Goal: Information Seeking & Learning: Learn about a topic

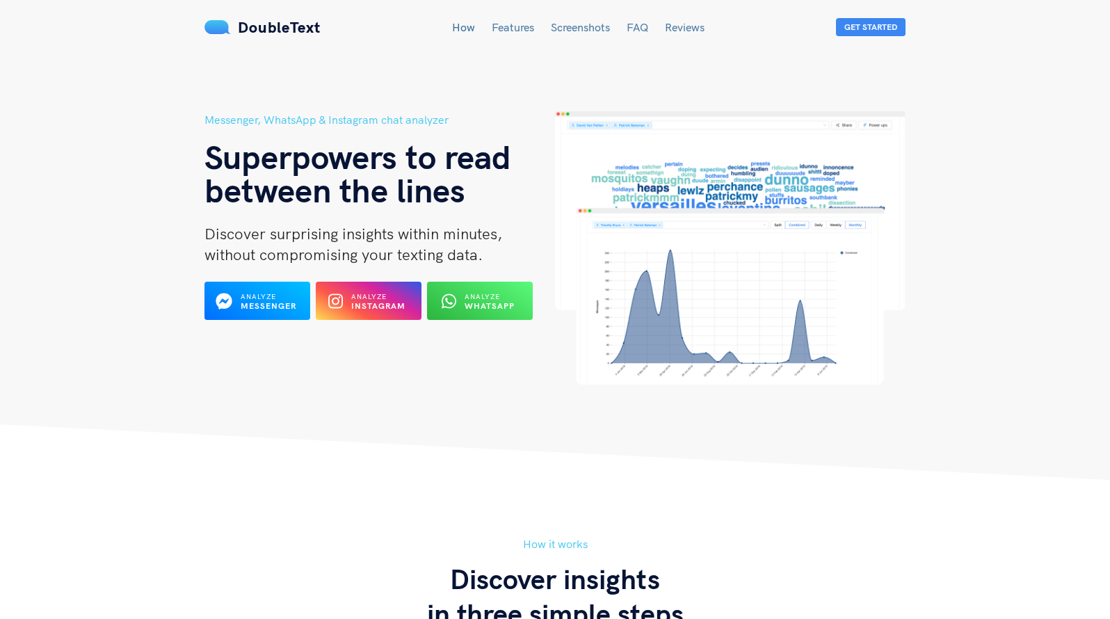
click at [684, 32] on link "Reviews" at bounding box center [685, 27] width 40 height 14
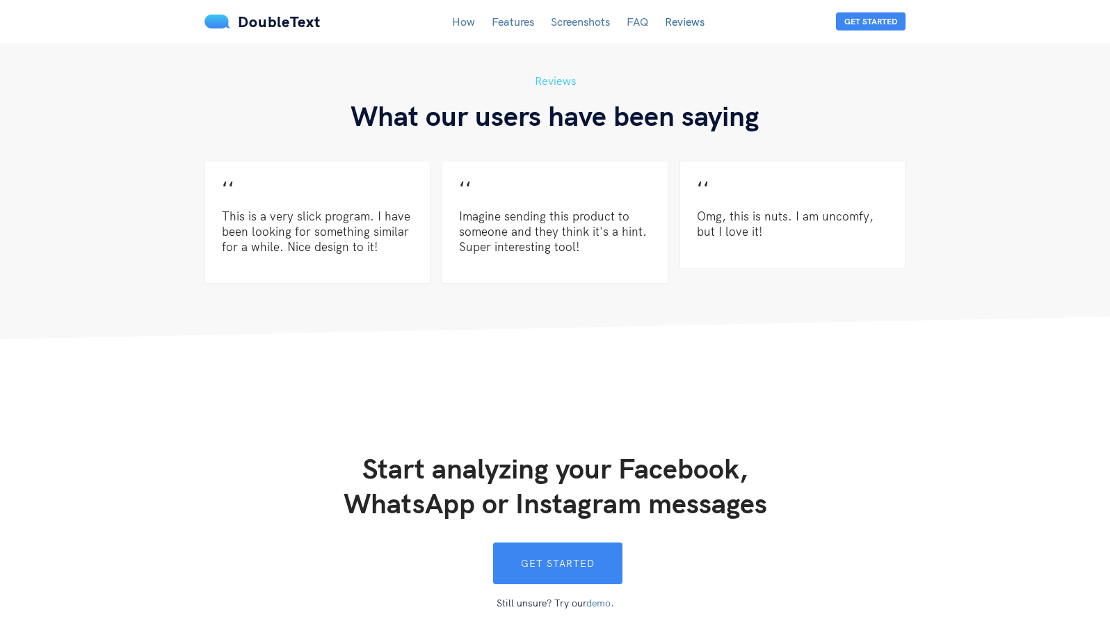
scroll to position [3425, 0]
click at [508, 19] on link "Features" at bounding box center [513, 22] width 42 height 14
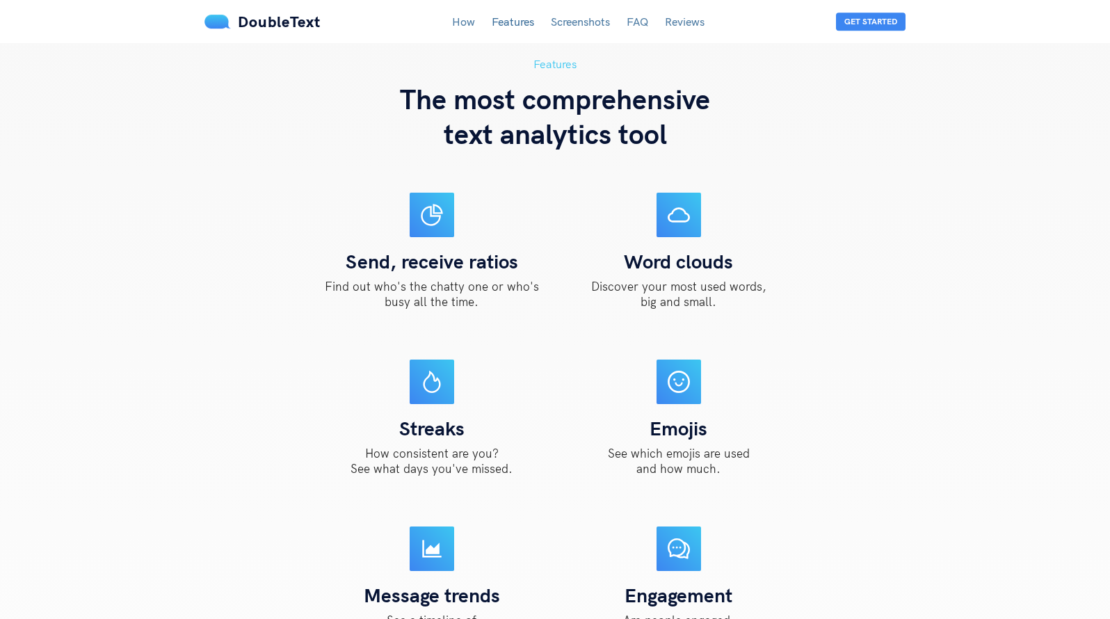
scroll to position [1186, 0]
click at [558, 22] on link "Screenshots" at bounding box center [580, 22] width 59 height 14
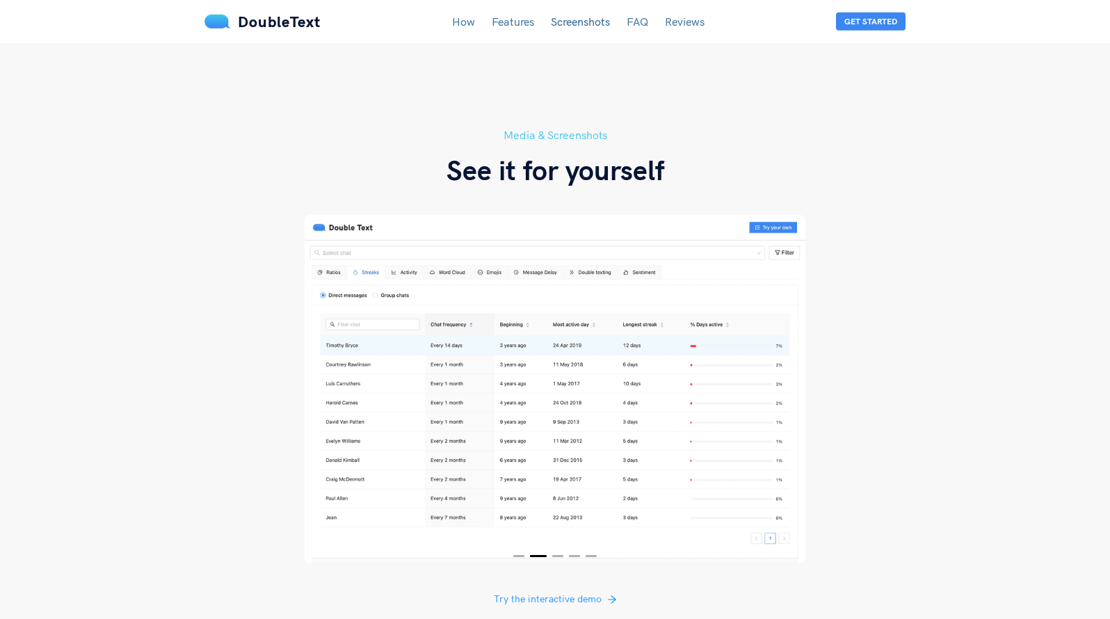
scroll to position [2397, 0]
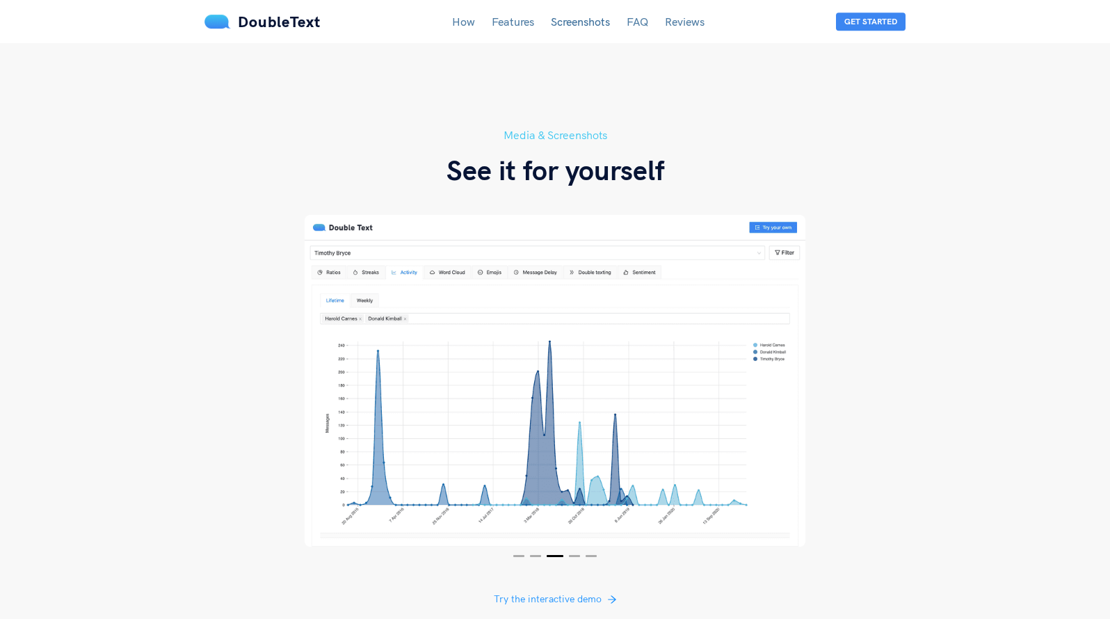
click at [459, 24] on link "How" at bounding box center [463, 22] width 23 height 14
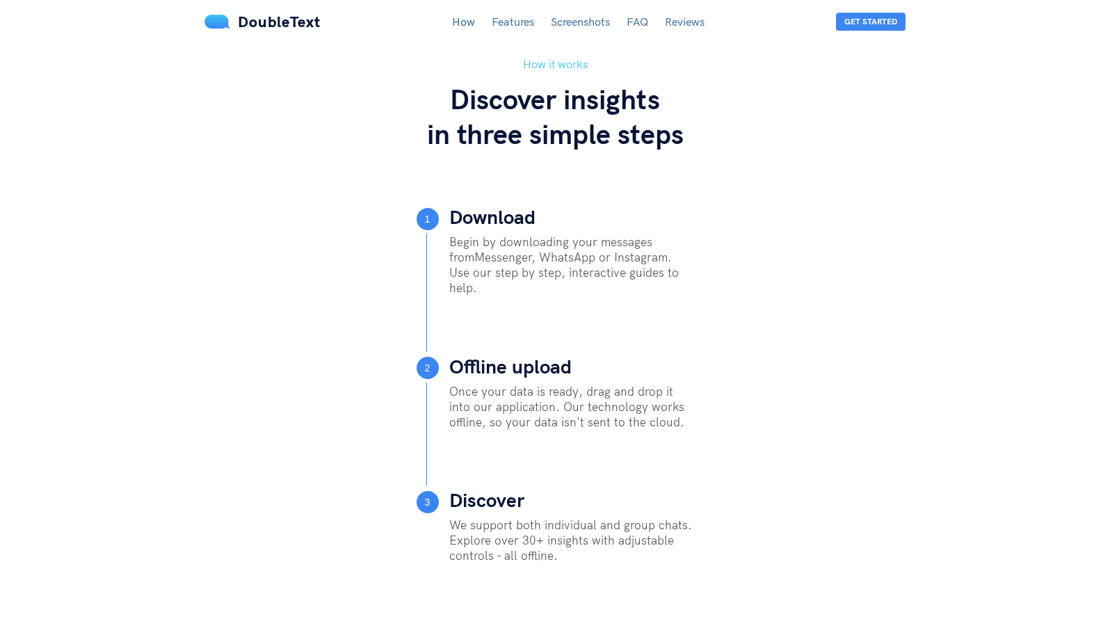
scroll to position [480, 0]
click at [245, 211] on div "How it works Discover insights in three simple steps 1 Download Begin by downlo…" at bounding box center [554, 353] width 723 height 595
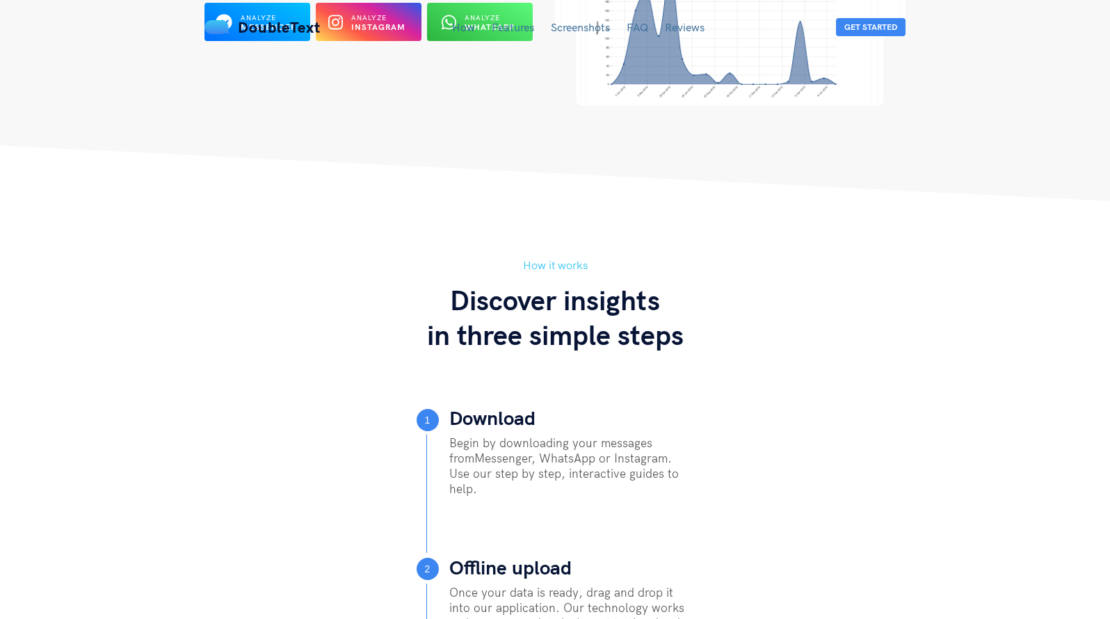
scroll to position [0, 0]
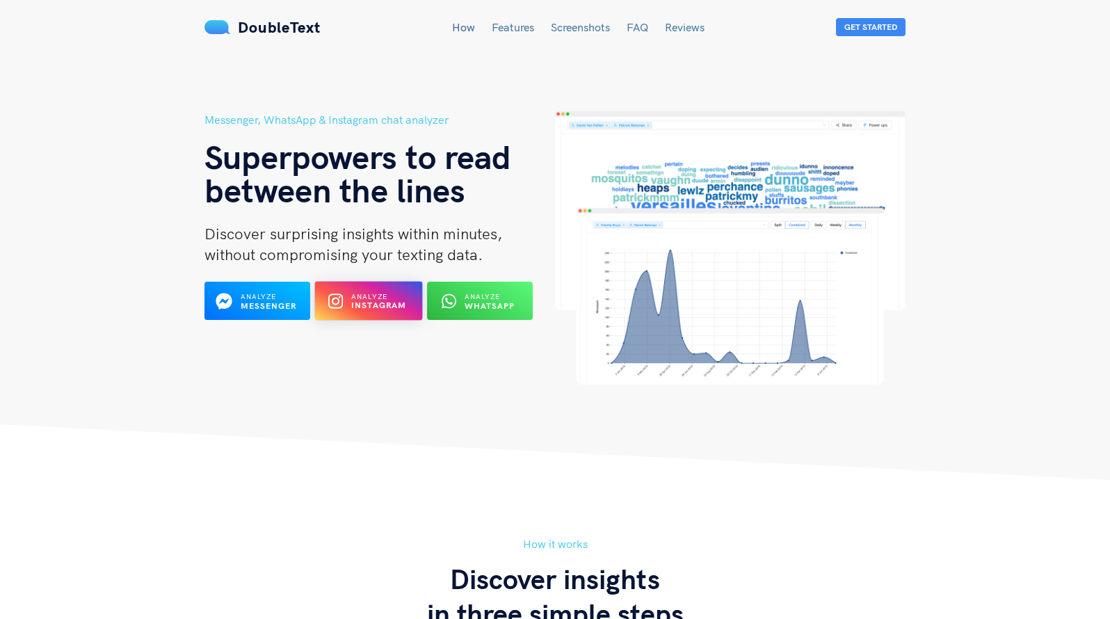
click at [366, 310] on b "Instagram" at bounding box center [379, 305] width 56 height 10
click at [362, 291] on div "Analyze Instagram" at bounding box center [368, 301] width 58 height 22
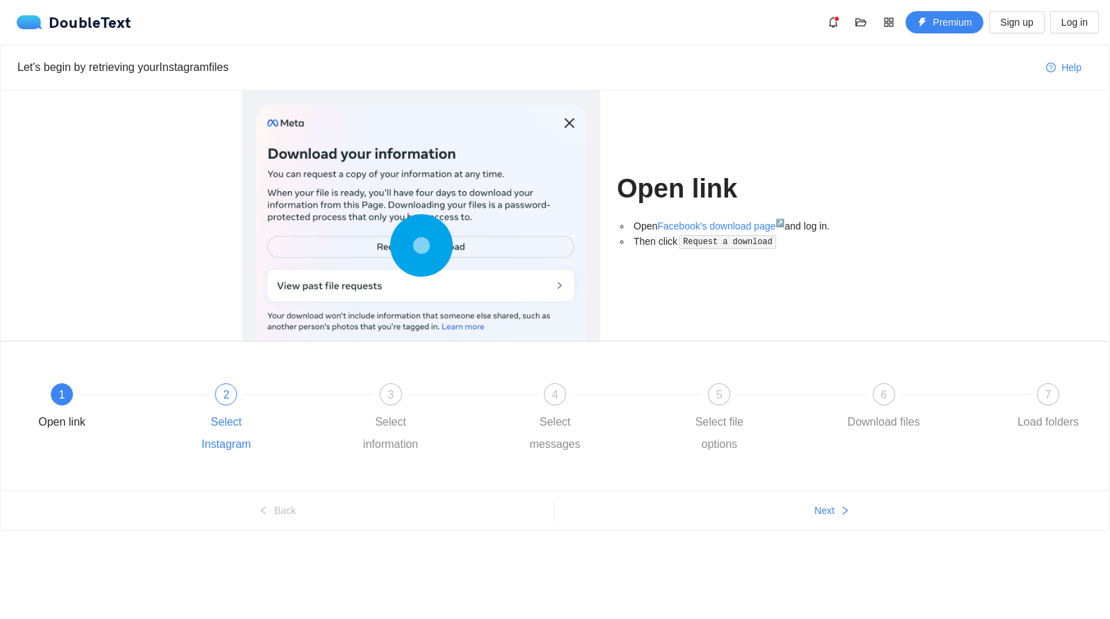
click at [236, 396] on div at bounding box center [308, 395] width 164 height 6
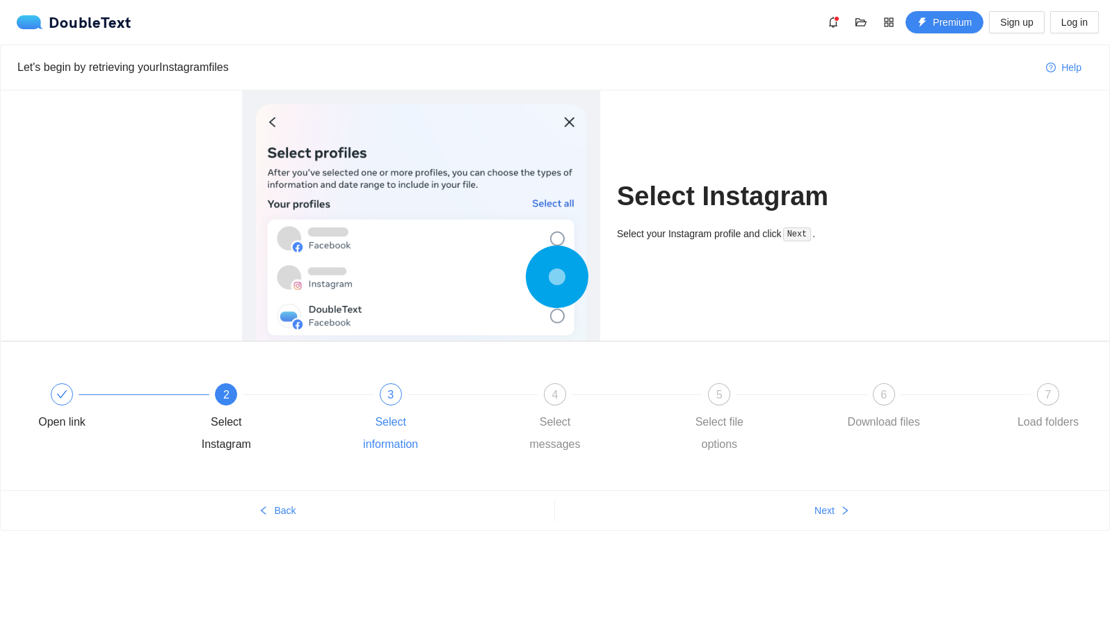
click at [396, 400] on div "3" at bounding box center [391, 394] width 22 height 22
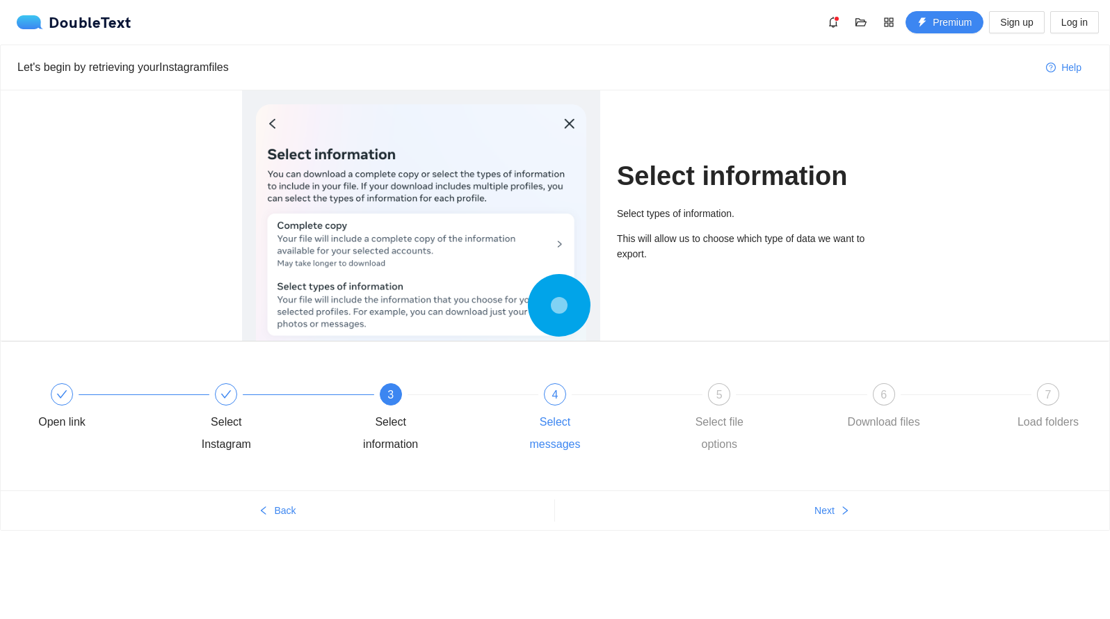
click at [555, 393] on span "4" at bounding box center [555, 395] width 6 height 12
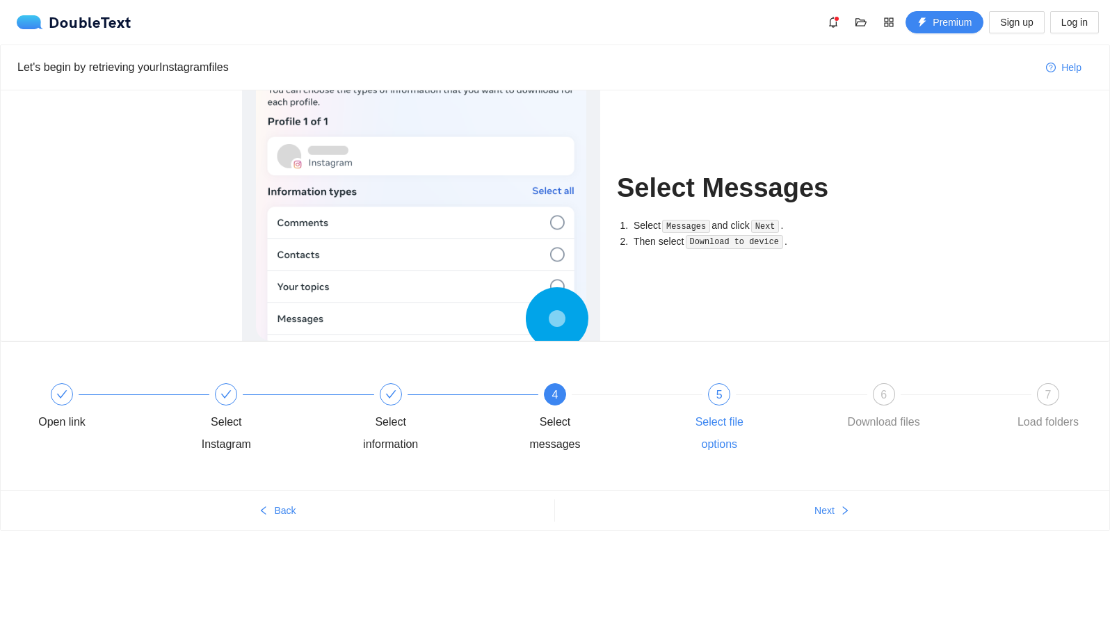
click at [718, 392] on span "5" at bounding box center [719, 395] width 6 height 12
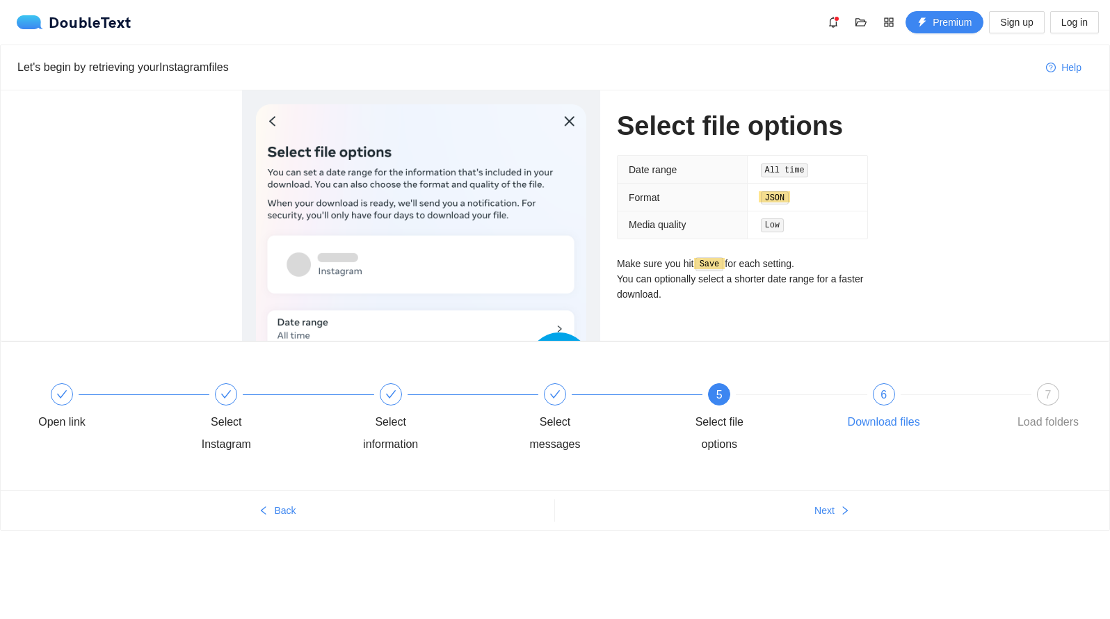
click at [877, 387] on div "6" at bounding box center [884, 394] width 22 height 22
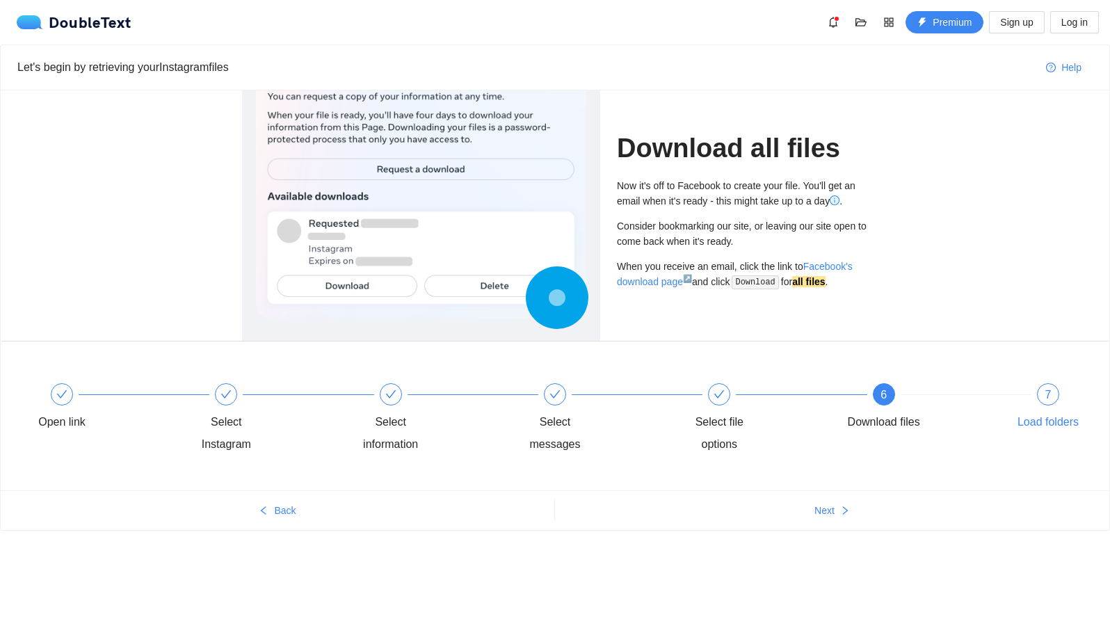
click at [1049, 393] on span "7" at bounding box center [1048, 395] width 6 height 12
